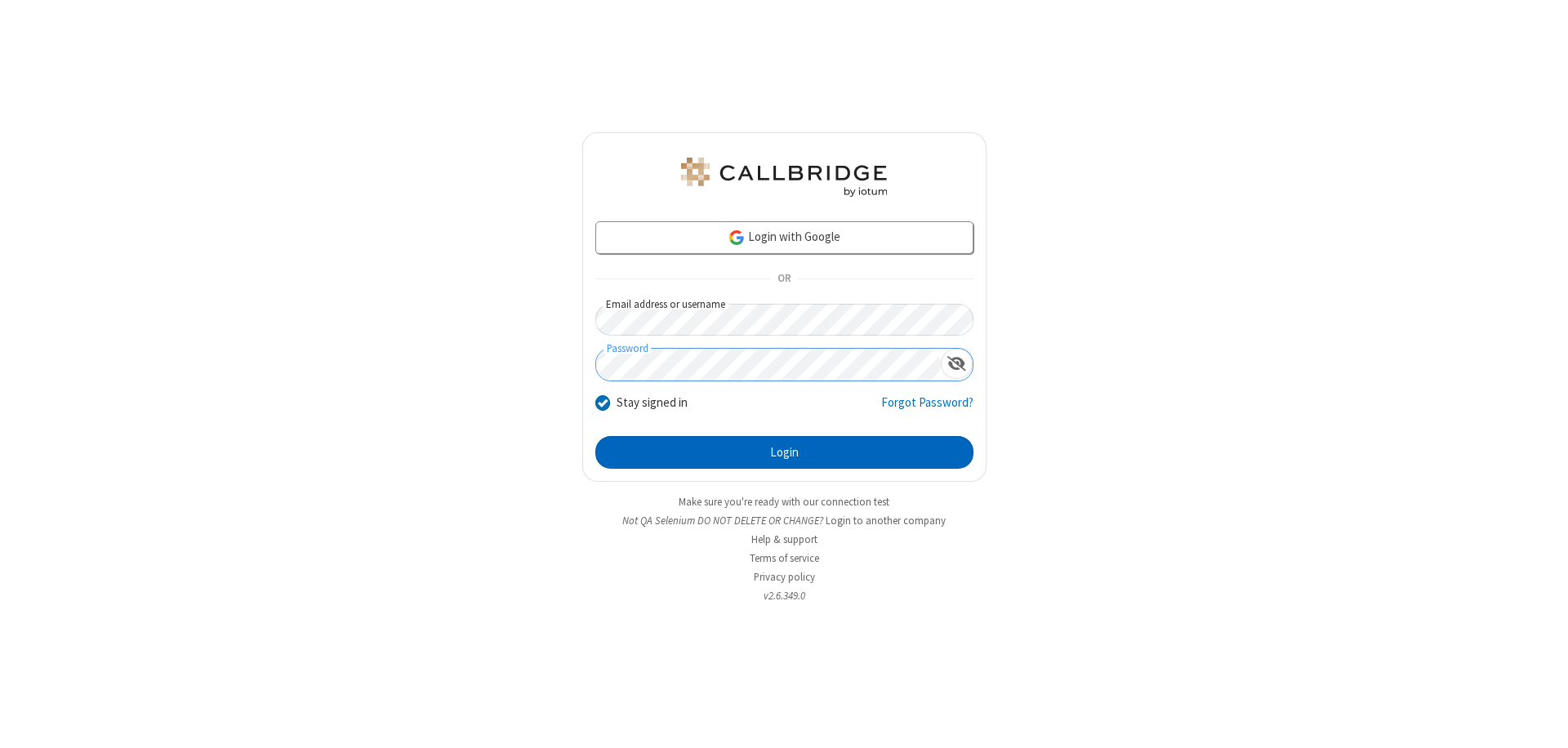
click at [784, 453] on button "Login" at bounding box center [784, 452] width 378 height 33
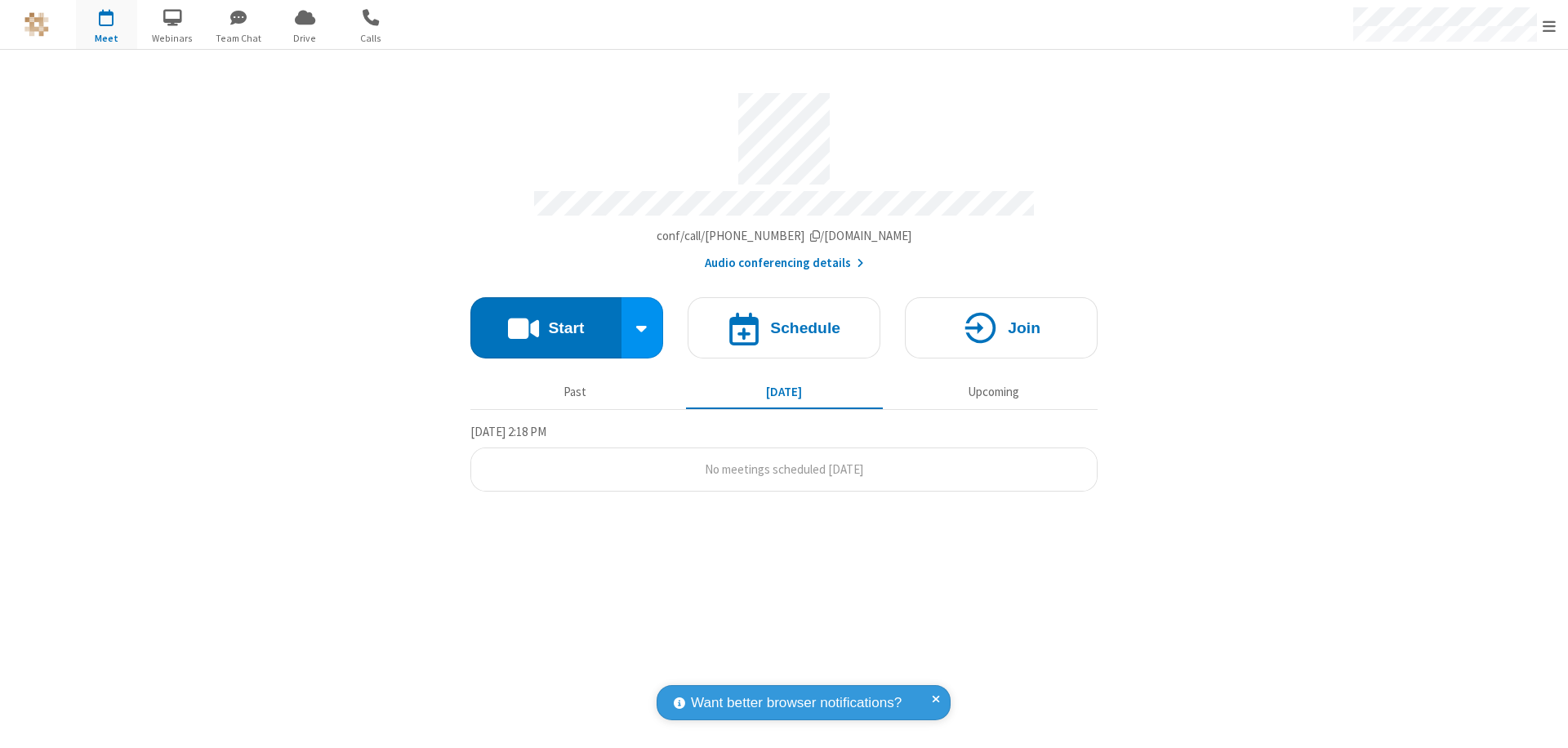
click at [545, 320] on button "Start" at bounding box center [546, 328] width 151 height 62
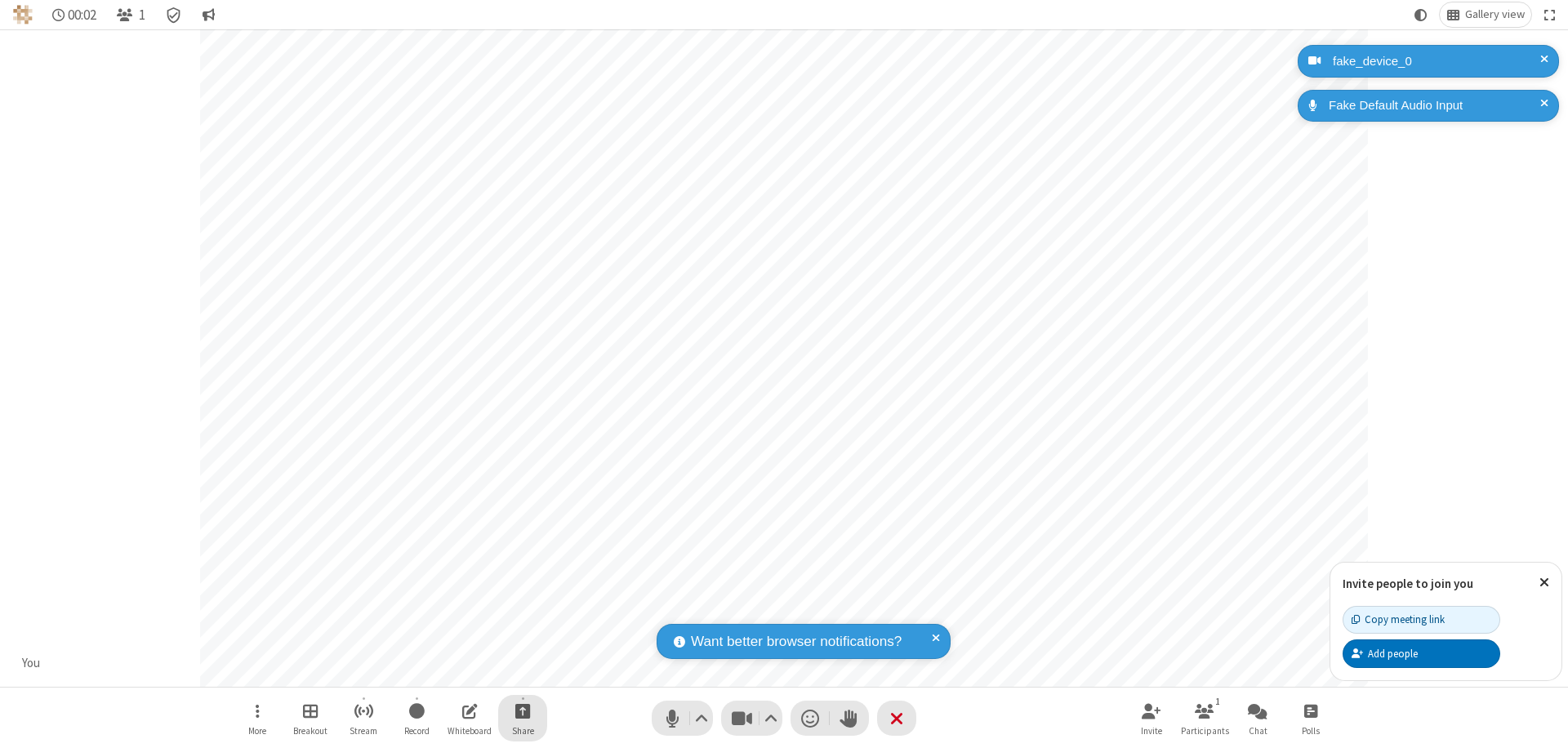
click at [522, 710] on span "Start sharing" at bounding box center [523, 711] width 16 height 21
click at [521, 611] on span "Share additional camera" at bounding box center [532, 615] width 121 height 14
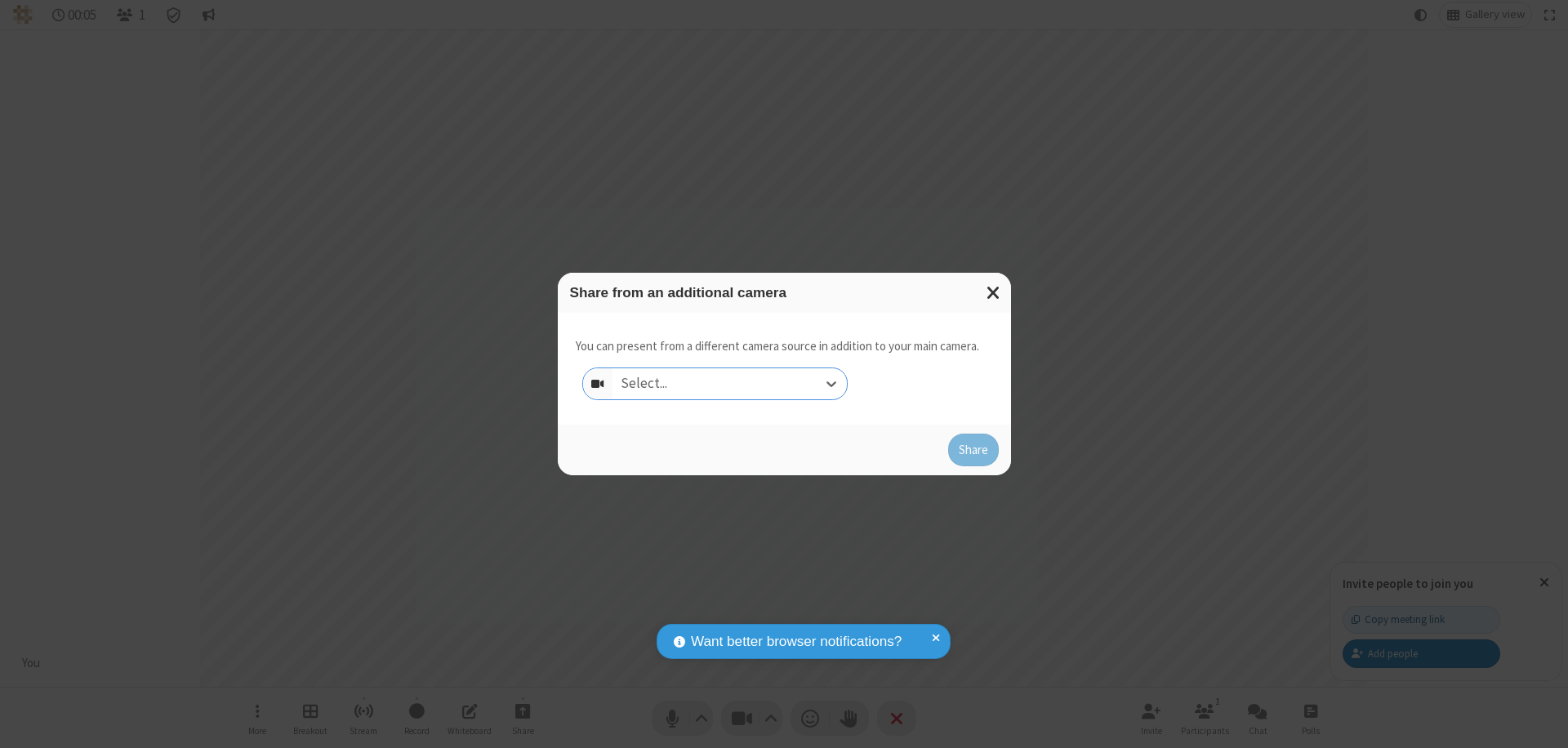
click at [729, 383] on div "Select..." at bounding box center [730, 383] width 234 height 31
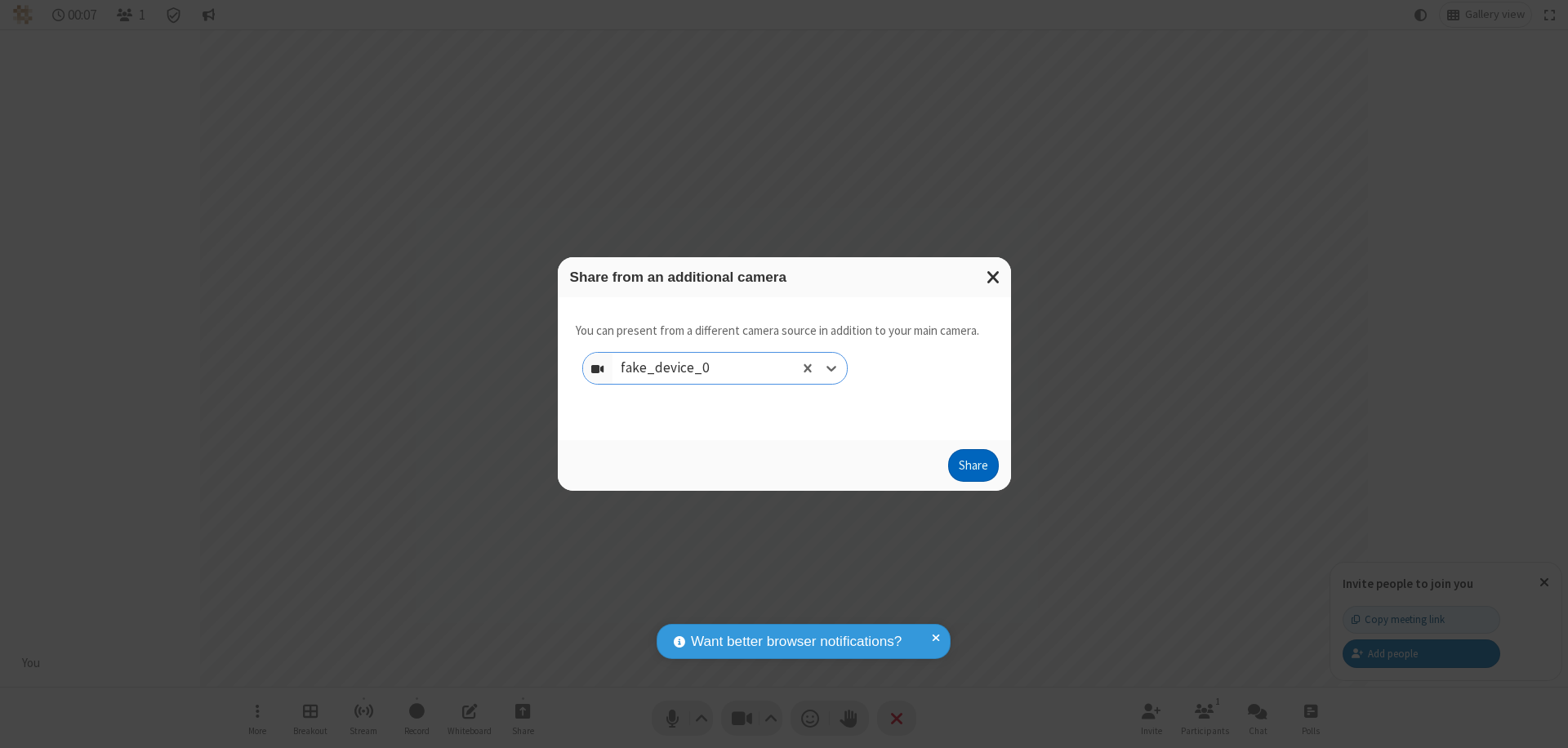
click at [972, 469] on button "Share" at bounding box center [973, 465] width 51 height 33
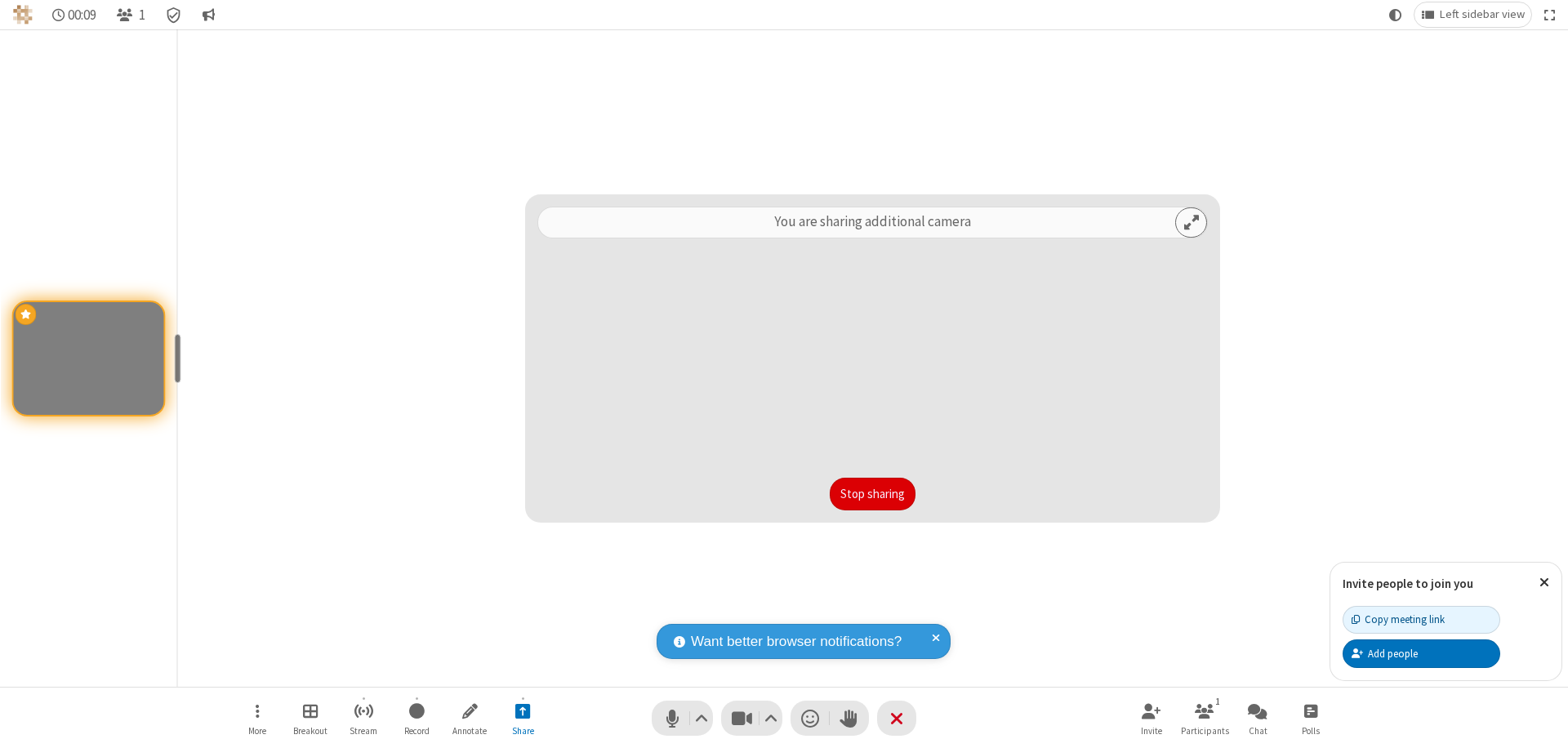
click at [872, 494] on button "Stop sharing" at bounding box center [872, 494] width 85 height 33
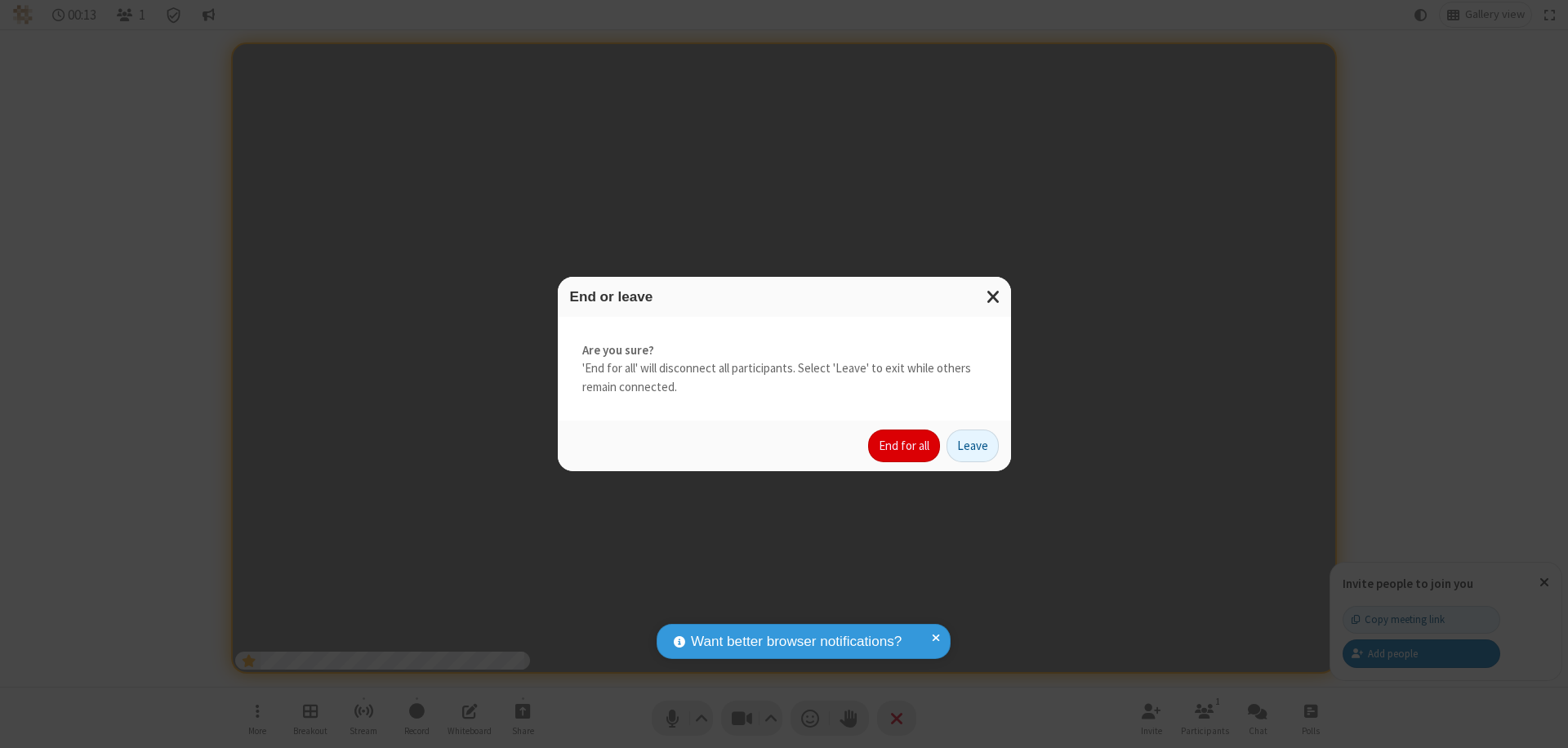
click at [905, 446] on button "End for all" at bounding box center [904, 446] width 71 height 33
